Goal: Task Accomplishment & Management: Manage account settings

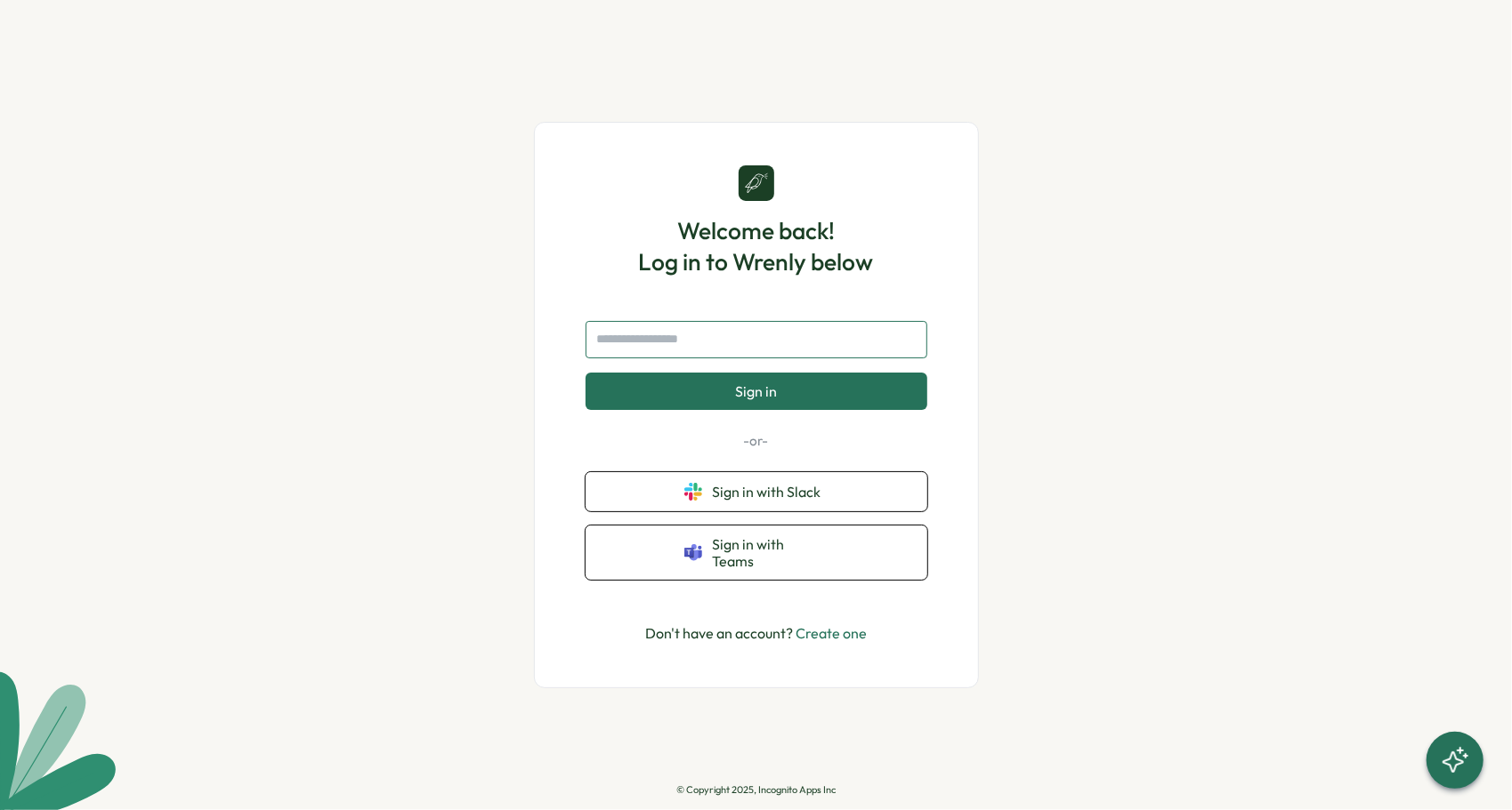
click at [726, 347] on input "text" at bounding box center [756, 340] width 342 height 37
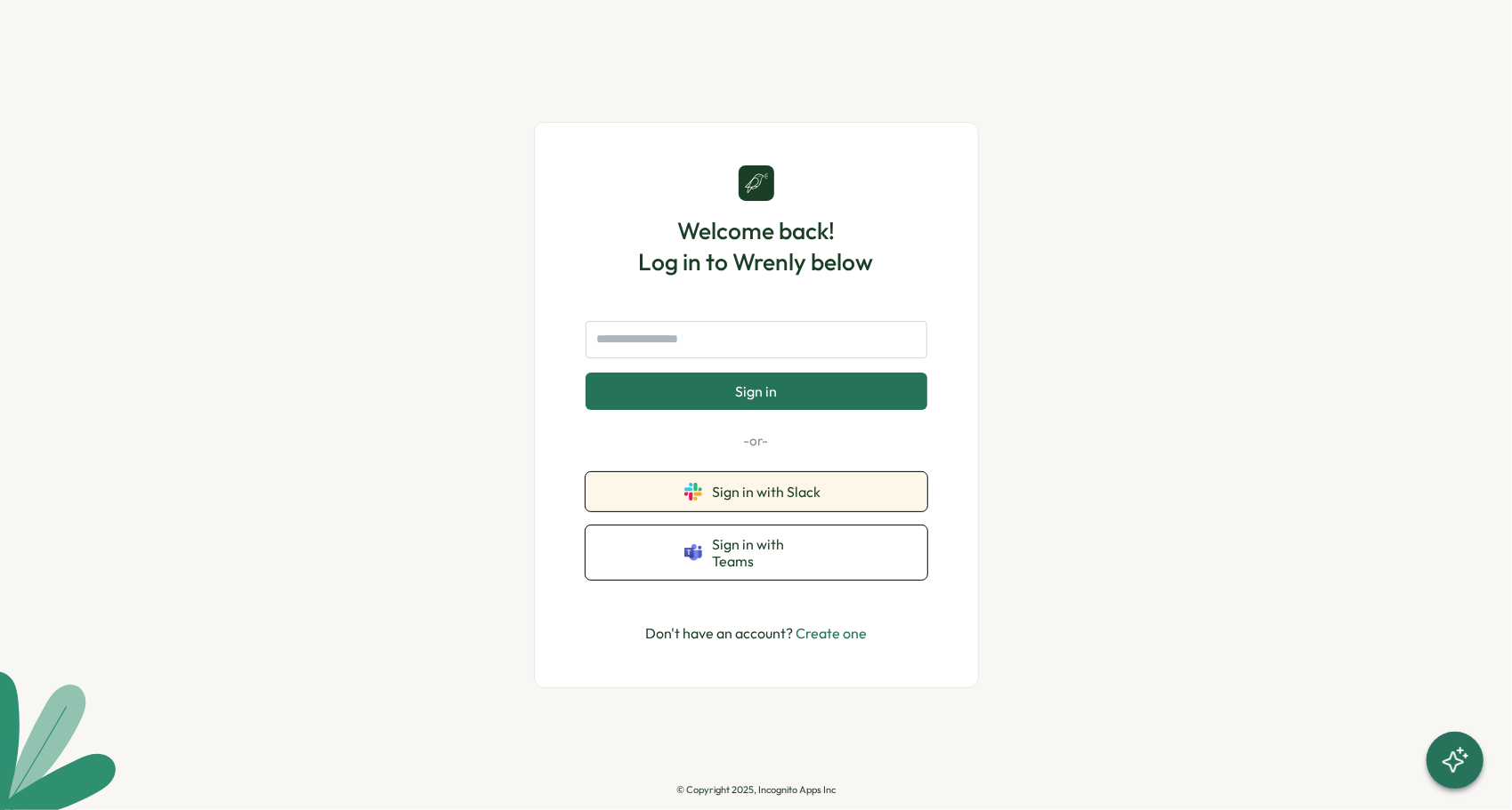
click at [768, 495] on span "Sign in with Slack" at bounding box center [770, 492] width 116 height 16
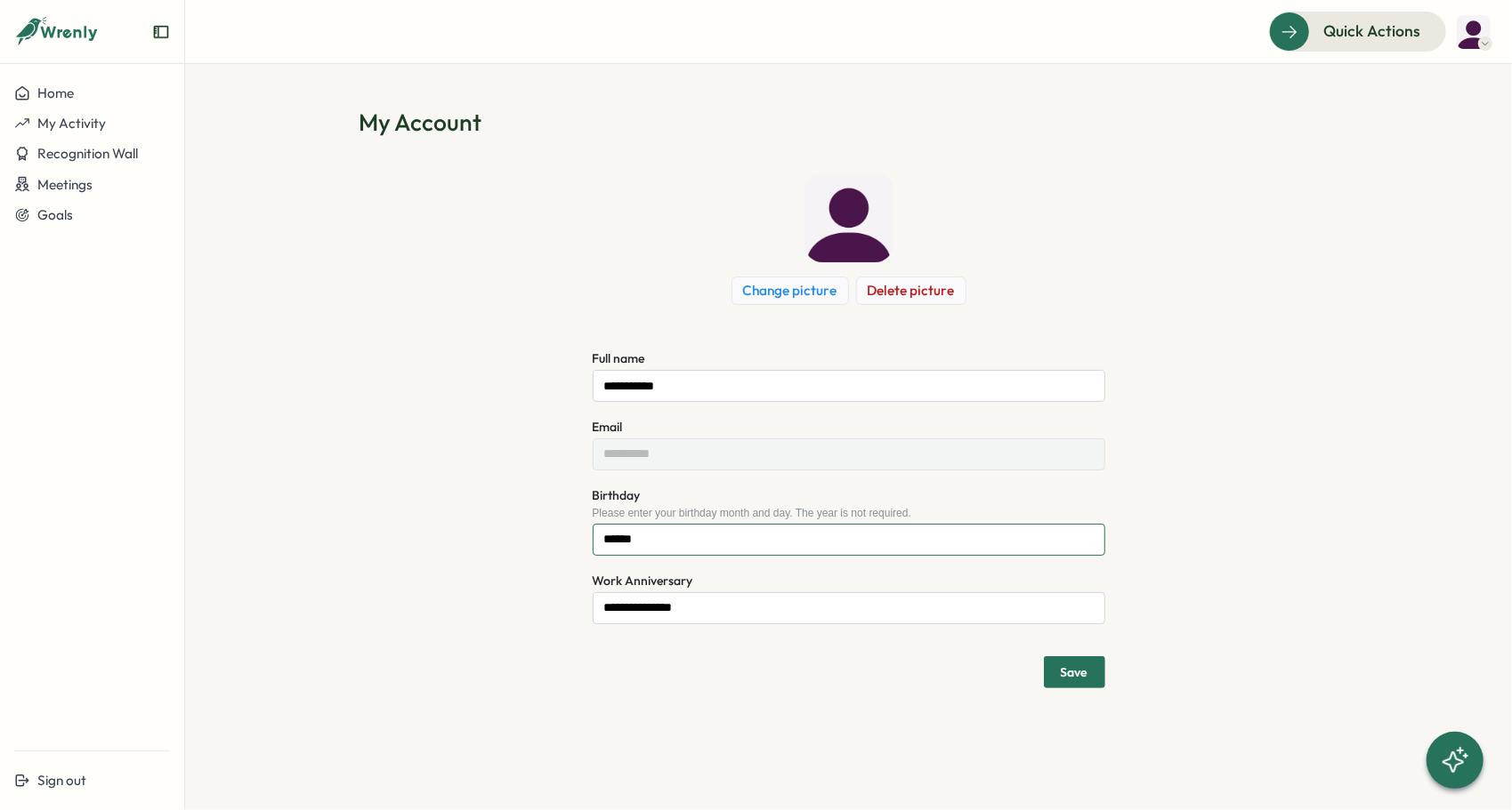
click at [708, 540] on input "******" at bounding box center [849, 540] width 513 height 32
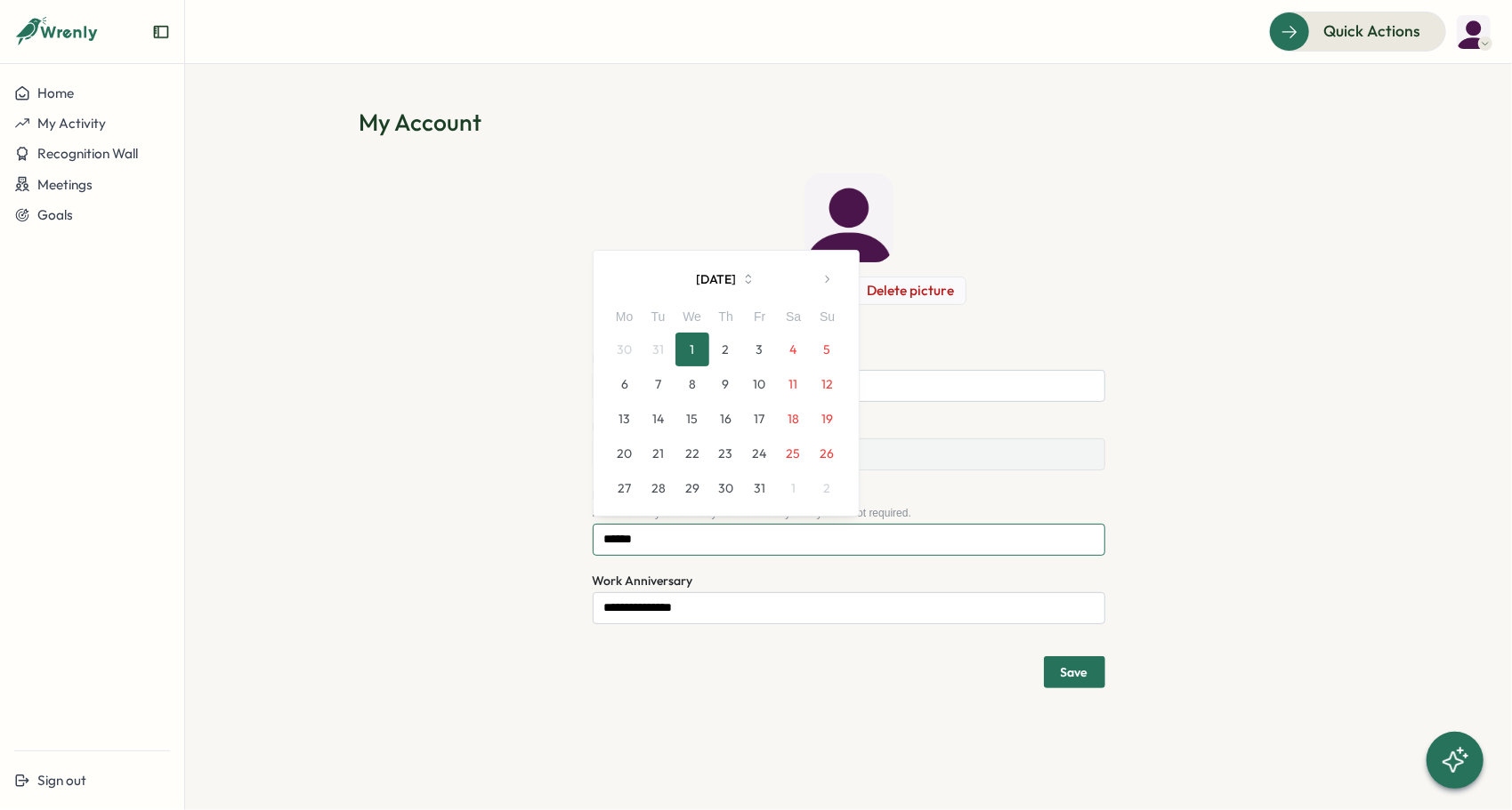
click at [708, 546] on input "******" at bounding box center [849, 540] width 513 height 32
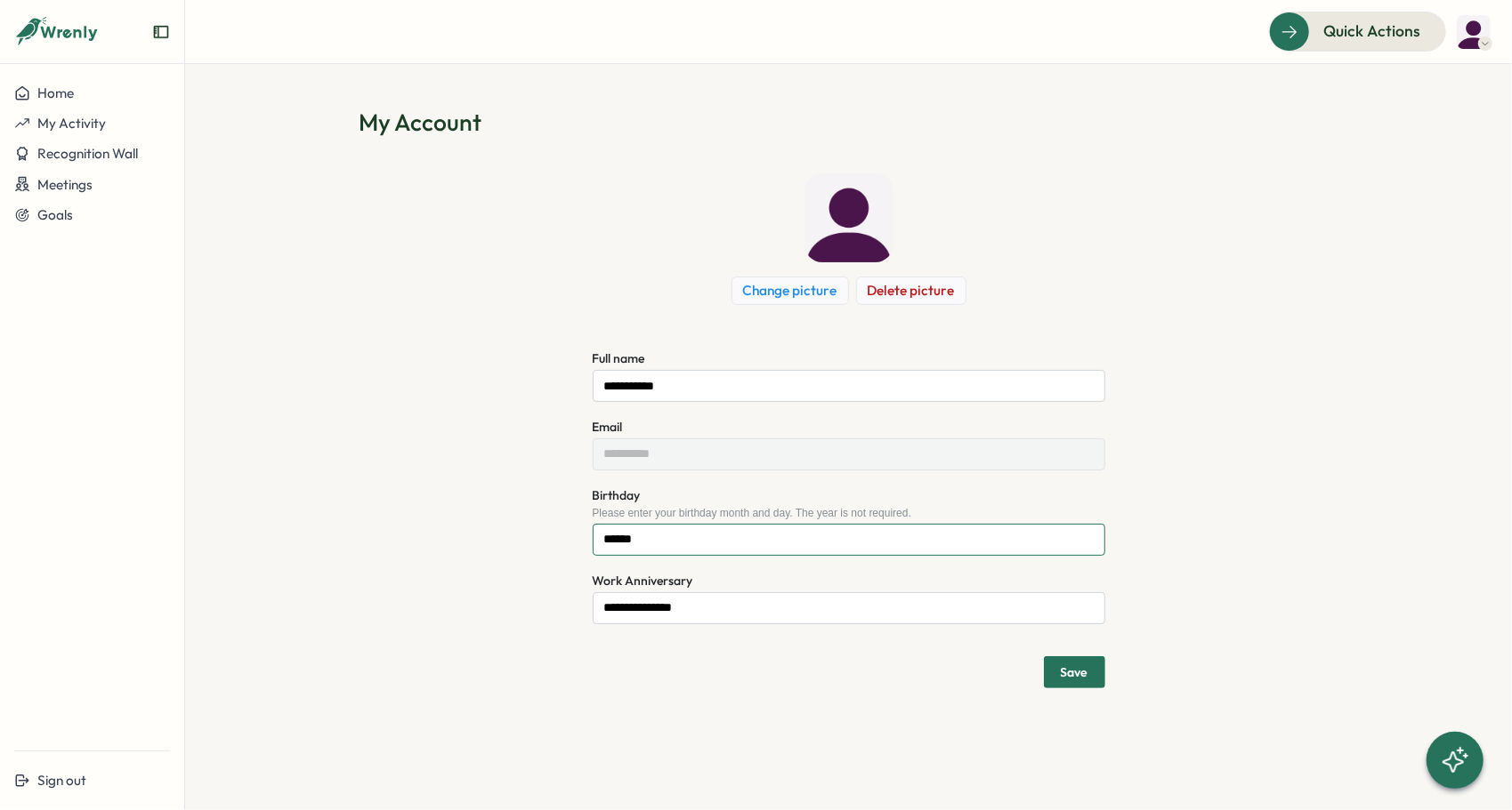
click at [708, 545] on input "******" at bounding box center [849, 540] width 513 height 32
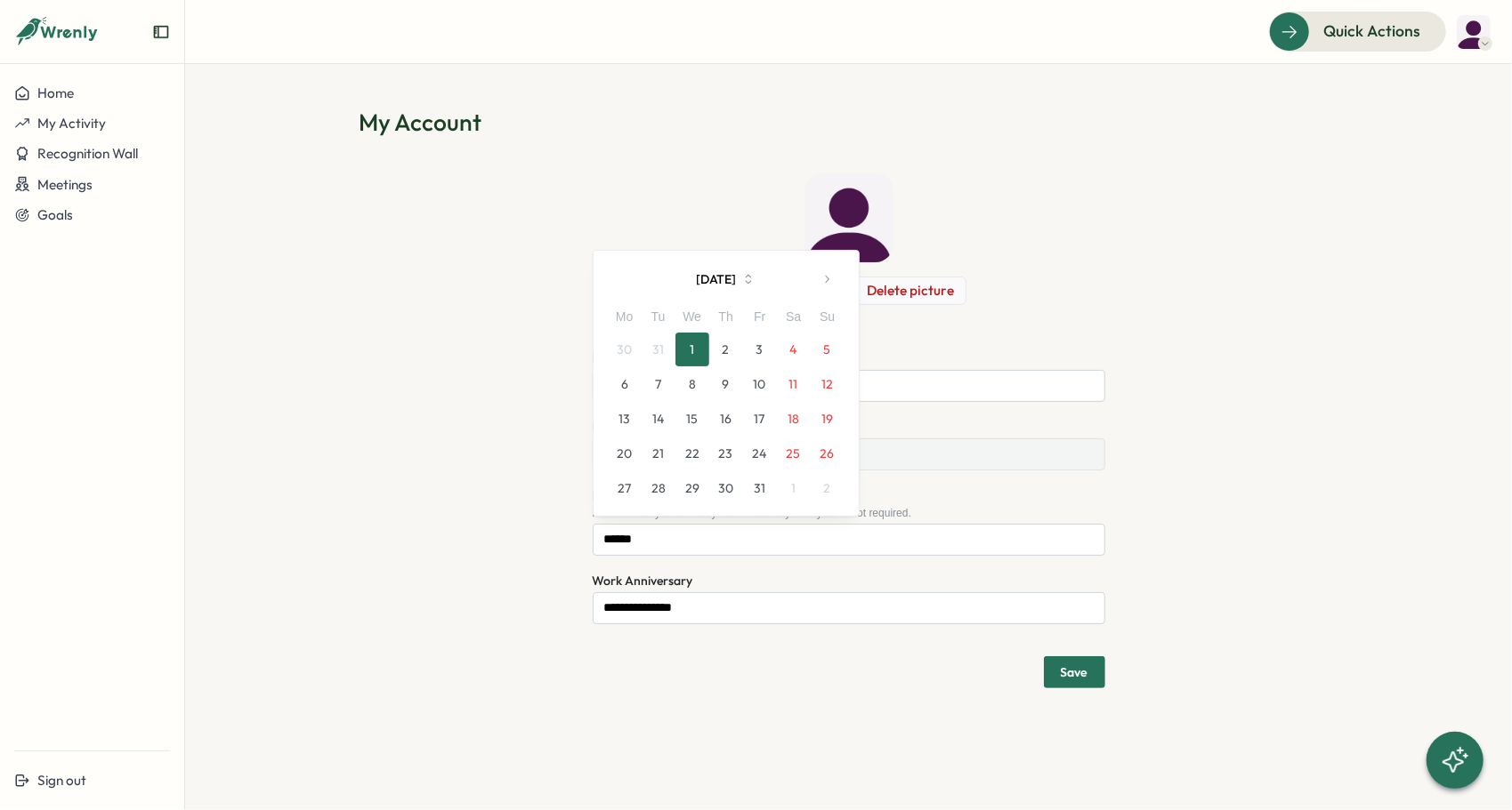
click at [724, 279] on button "January 2025" at bounding box center [725, 279] width 165 height 36
click at [756, 276] on icon "button" at bounding box center [748, 279] width 16 height 16
click at [826, 279] on icon "button" at bounding box center [827, 279] width 13 height 13
click at [826, 279] on div "Su" at bounding box center [827, 282] width 34 height 19
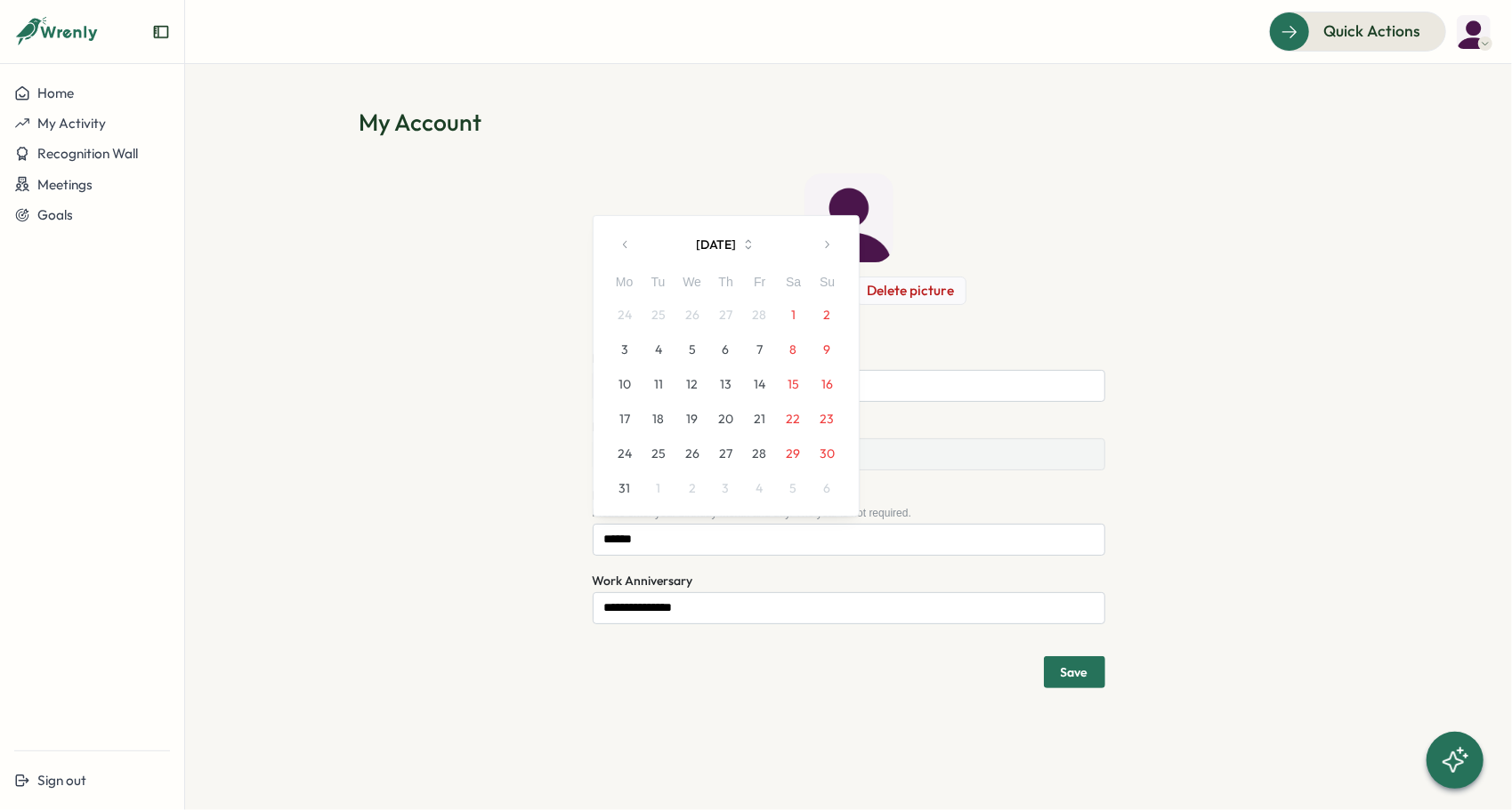
click at [826, 279] on div "Su" at bounding box center [827, 282] width 34 height 19
click at [823, 256] on button "button" at bounding box center [826, 244] width 36 height 36
click at [823, 256] on div "March 2025 Mo Tu We Th Fr Sa Su 24 25 26 27 28 1 2 3 4 5 6 7 8 9 10 11 12 13 14…" at bounding box center [726, 366] width 267 height 301
click at [823, 256] on div "April 2025 Mo Tu We Th Fr Sa Su 31 1 2 3 4 5 6 7 8 9 10 11 12 13 14 15 16 17 18…" at bounding box center [726, 384] width 267 height 267
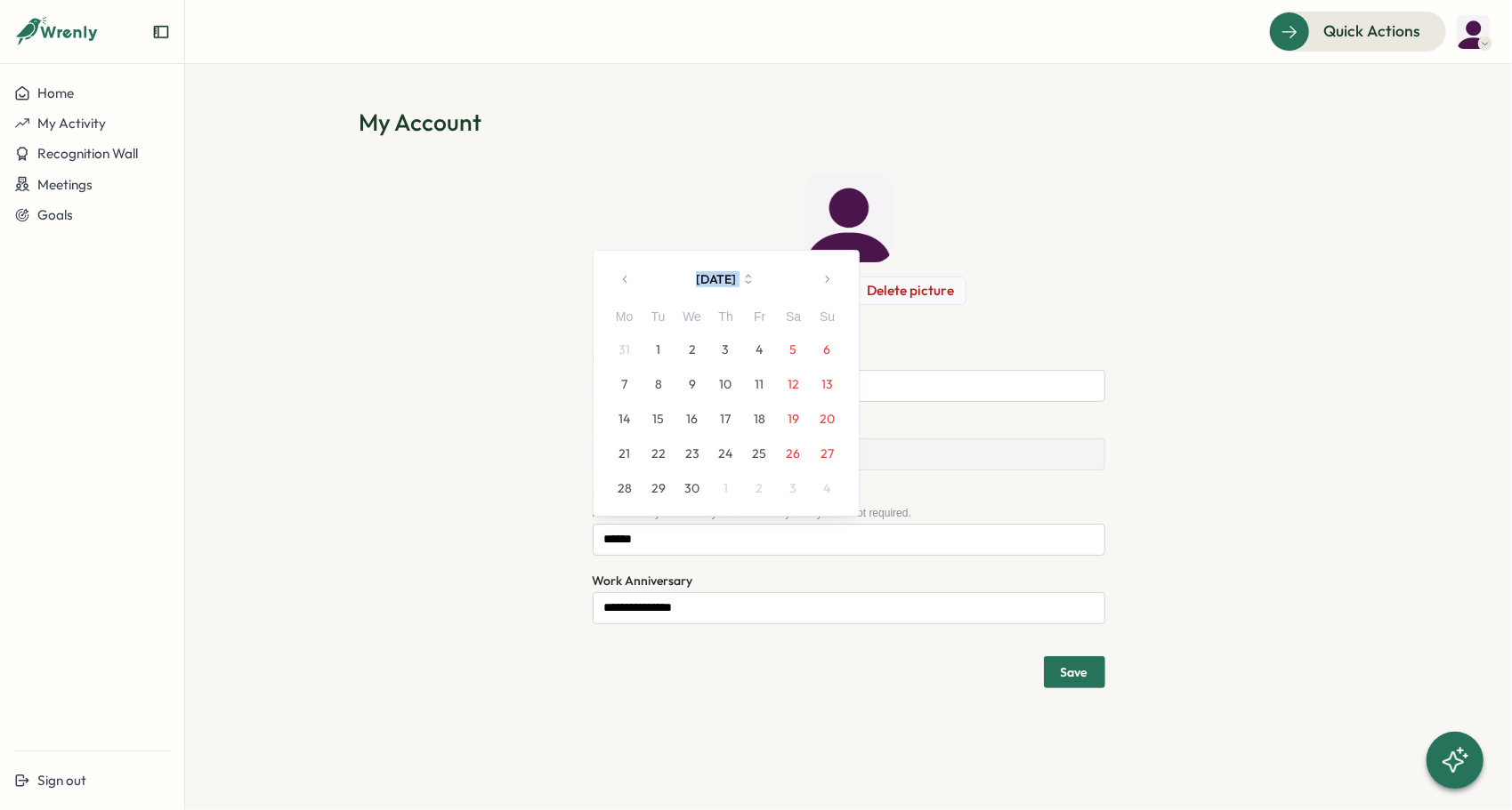
drag, startPoint x: 823, startPoint y: 256, endPoint x: 820, endPoint y: 276, distance: 20.2
click at [820, 276] on icon "button" at bounding box center [827, 279] width 13 height 13
click at [820, 276] on div "Su" at bounding box center [827, 282] width 34 height 19
click at [826, 257] on button "button" at bounding box center [826, 244] width 36 height 36
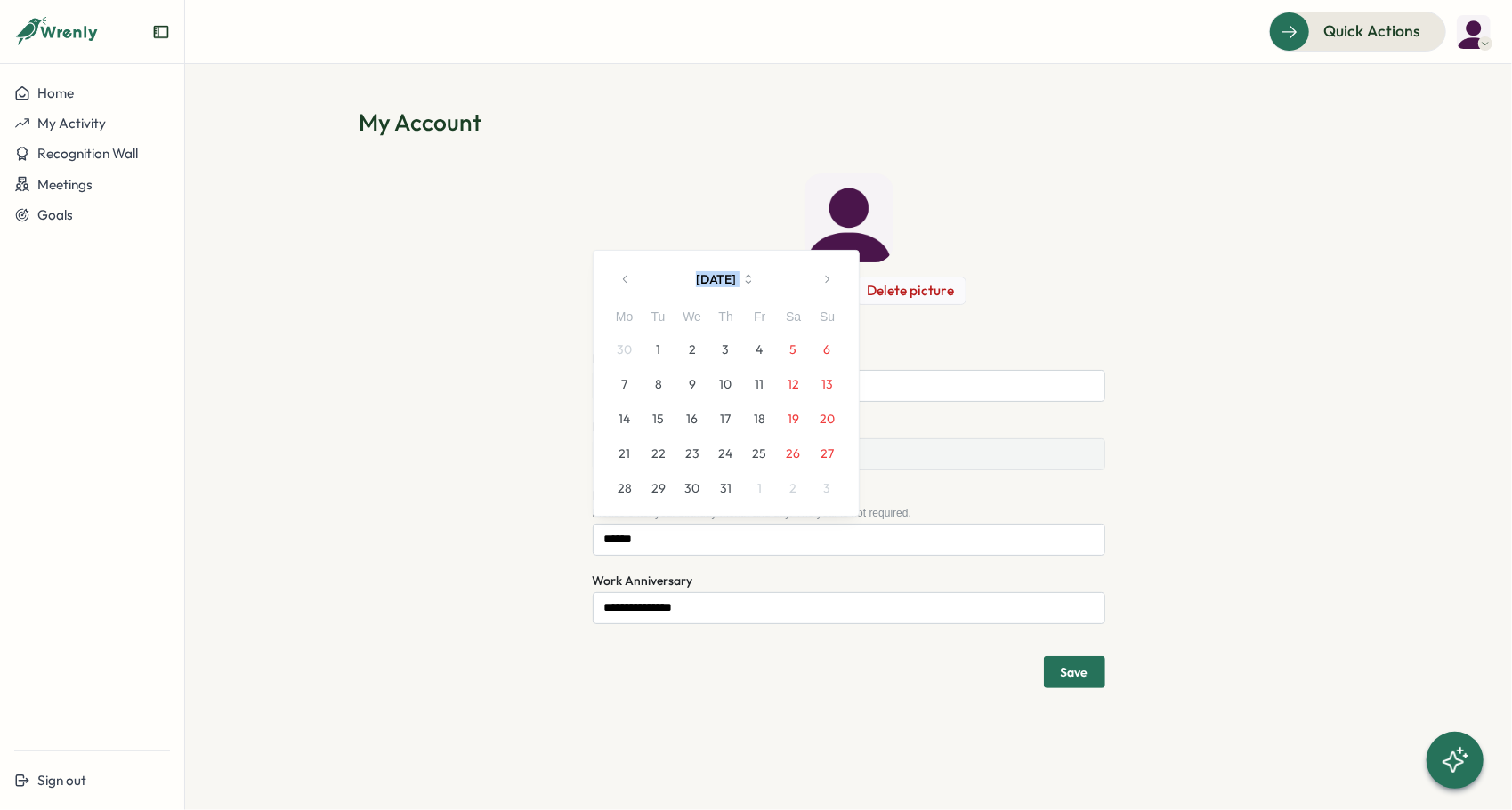
click at [824, 276] on icon "button" at bounding box center [827, 279] width 13 height 13
click at [799, 384] on button "9" at bounding box center [793, 384] width 34 height 34
type input "******"
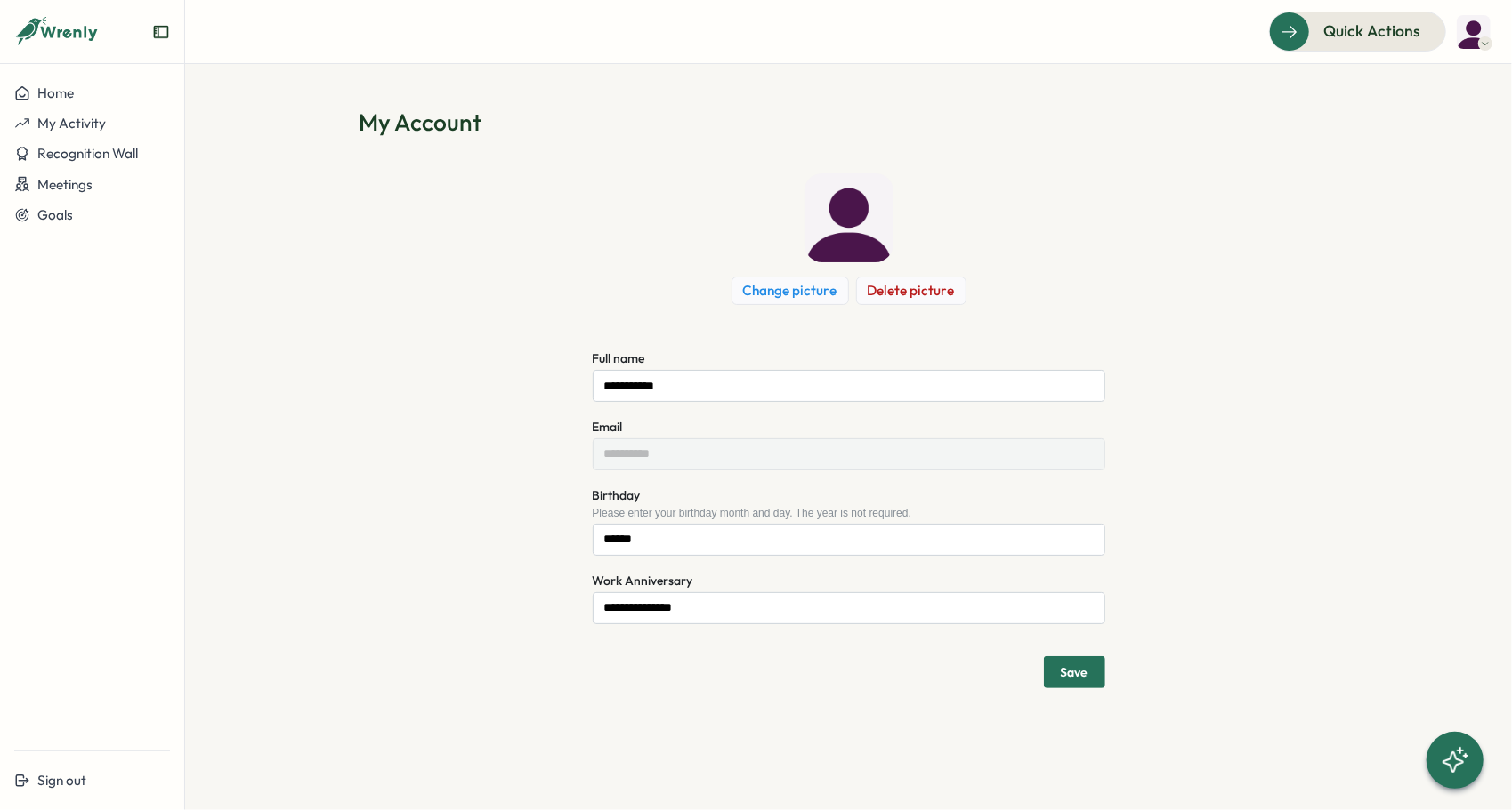
drag, startPoint x: 884, startPoint y: 667, endPoint x: 972, endPoint y: 657, distance: 88.6
click at [885, 666] on div "Save" at bounding box center [849, 667] width 513 height 43
click at [1079, 668] on span "Save" at bounding box center [1074, 672] width 27 height 13
